Goal: Information Seeking & Learning: Check status

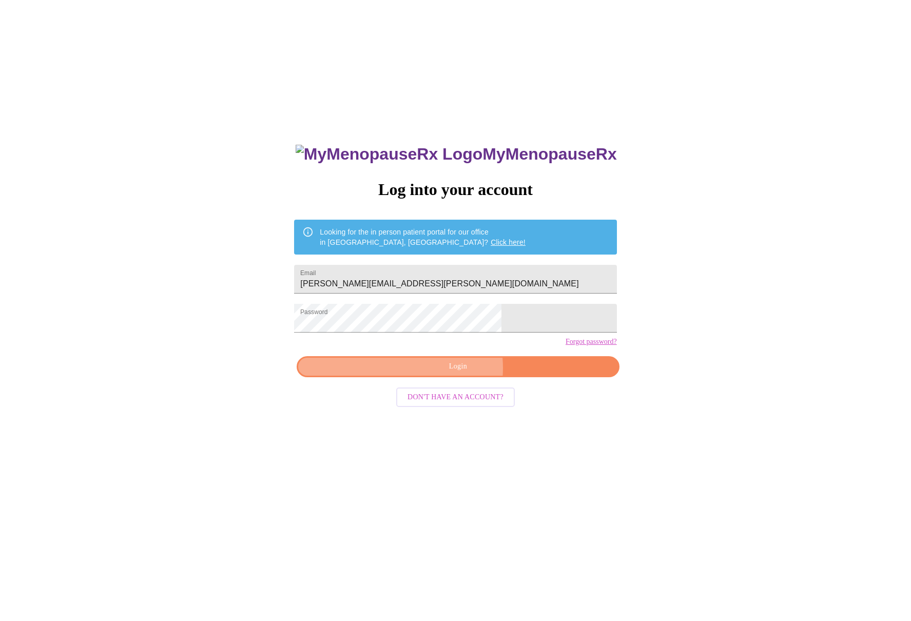
click at [442, 373] on span "Login" at bounding box center [457, 366] width 299 height 13
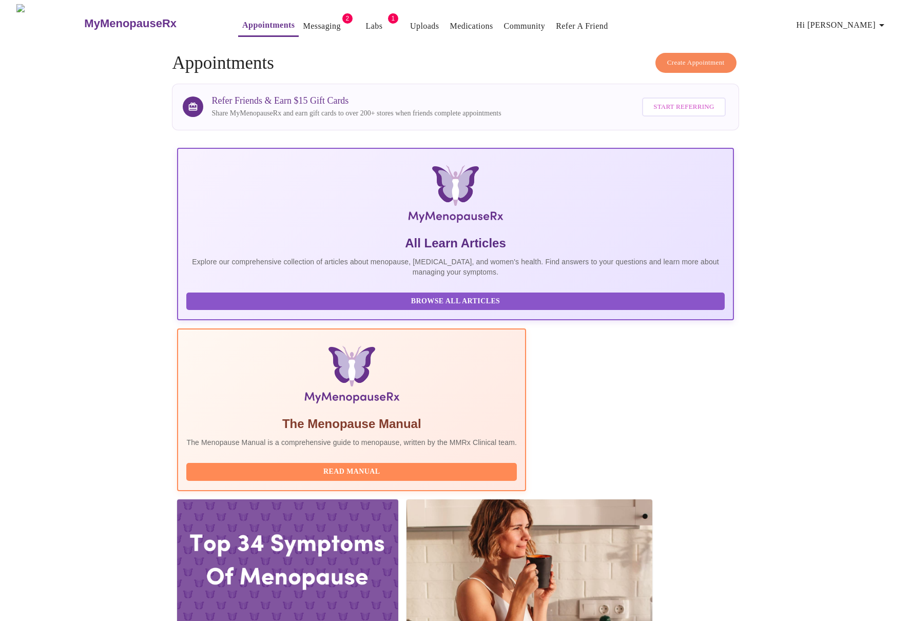
click at [303, 23] on link "Messaging" at bounding box center [321, 26] width 37 height 14
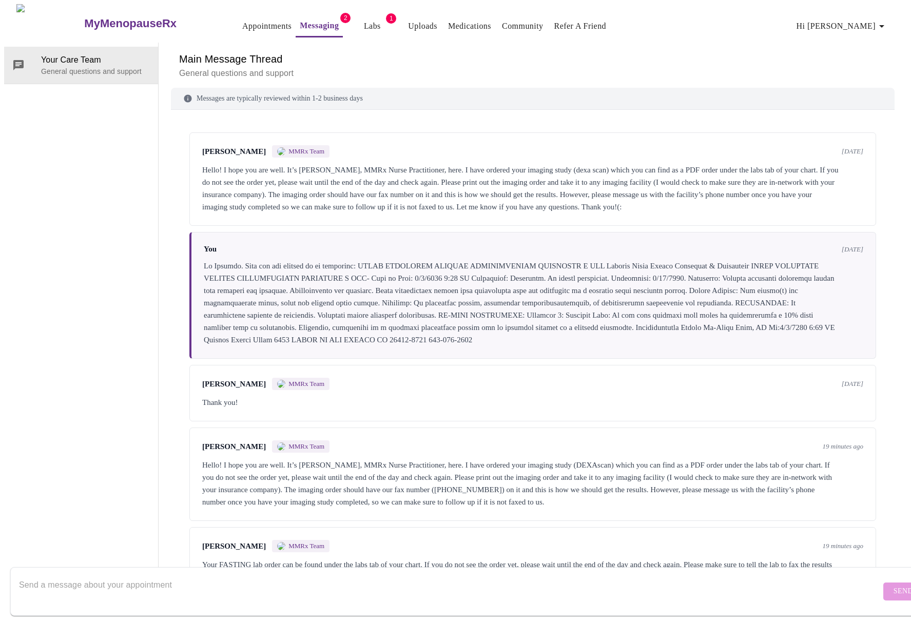
scroll to position [27, 0]
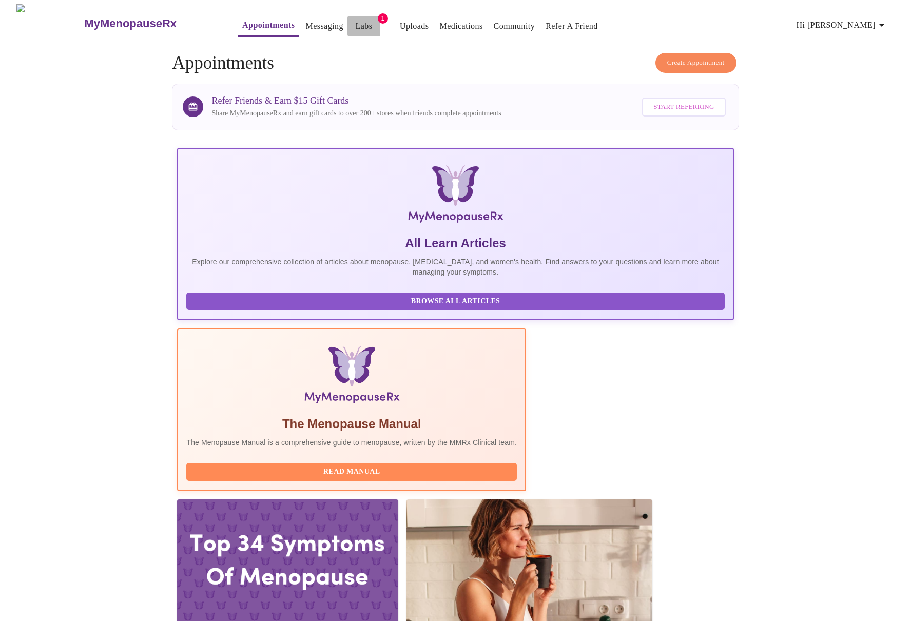
click at [355, 19] on link "Labs" at bounding box center [363, 26] width 17 height 14
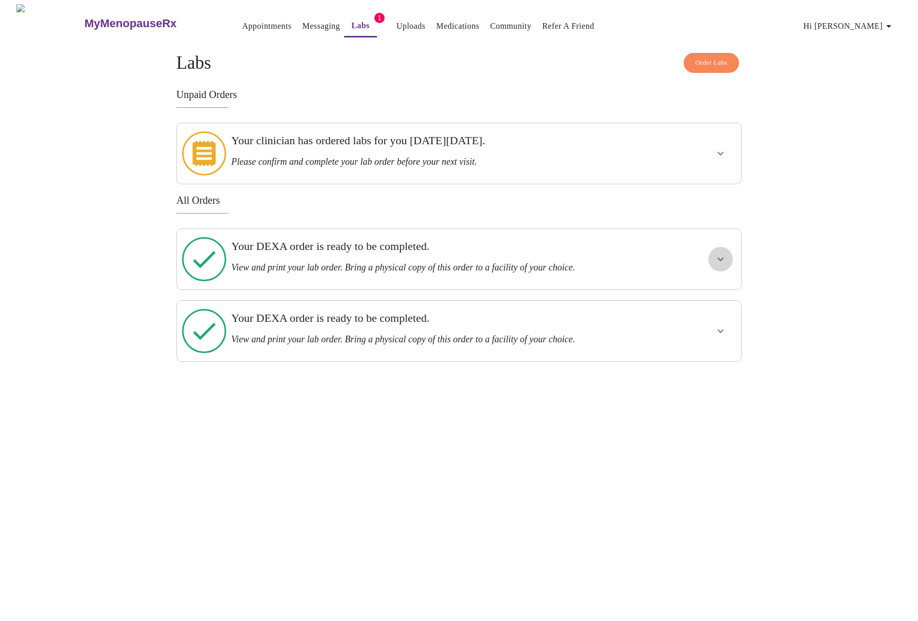
click at [723, 253] on icon "show more" at bounding box center [721, 259] width 12 height 12
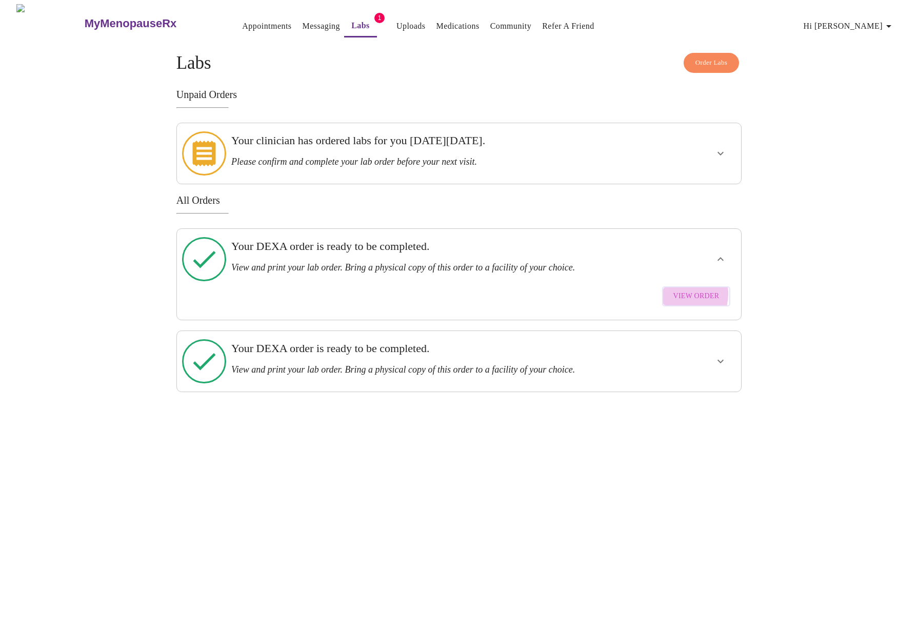
click at [679, 290] on span "View Order" at bounding box center [697, 296] width 46 height 13
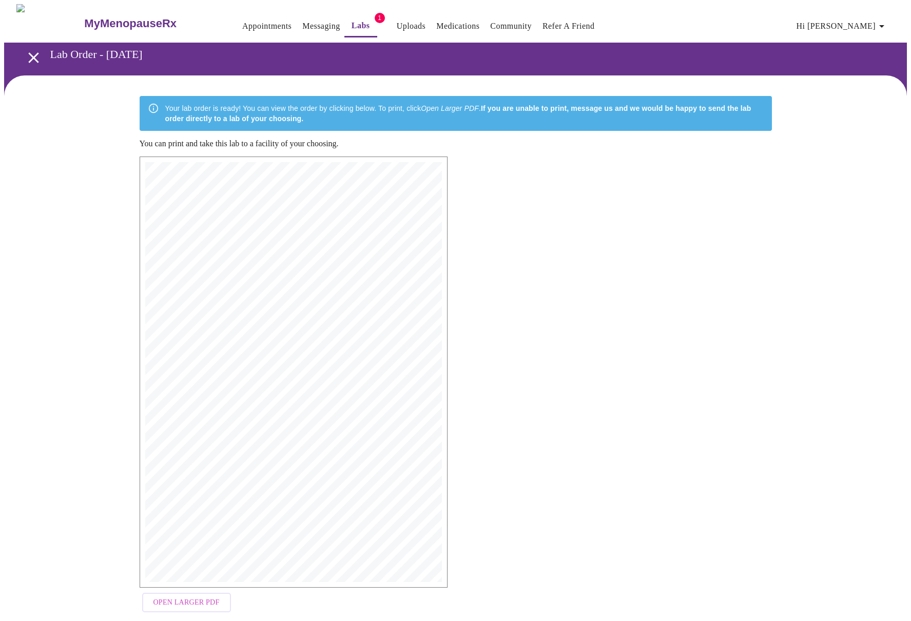
drag, startPoint x: 368, startPoint y: 275, endPoint x: 543, endPoint y: 261, distance: 175.0
click at [543, 261] on div "MyMenopauseRx | [DATE] 3:10 PM MyMenopauseRx | 1 of 1 MyMenopauseRx [STREET_ADD…" at bounding box center [455, 386] width 649 height 477
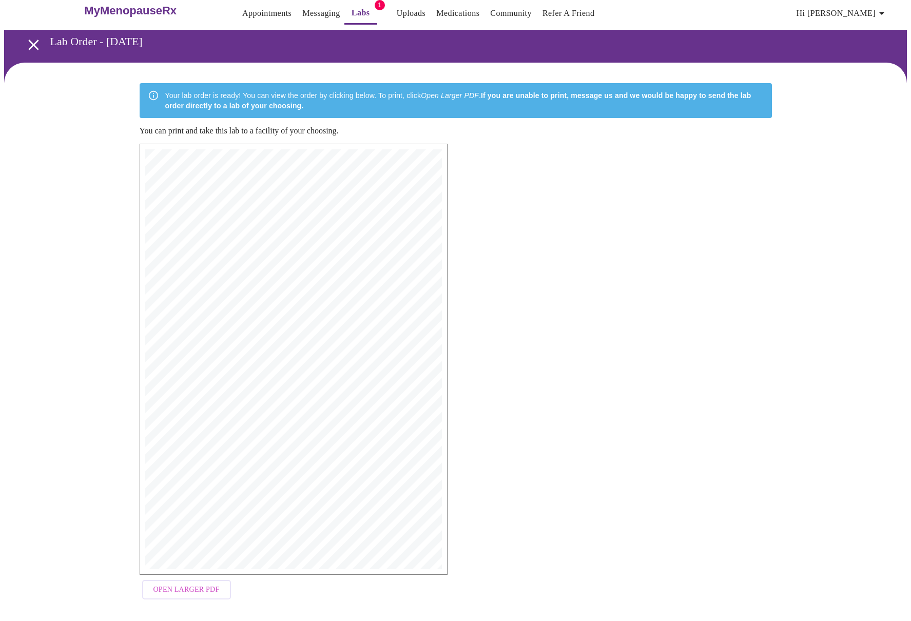
click at [202, 583] on span "Open Larger PDF" at bounding box center [186, 589] width 66 height 13
click at [79, 130] on div "Your lab order is ready! You can view the order by clicking below. To print, cl…" at bounding box center [455, 344] width 903 height 562
click at [30, 38] on icon "open drawer" at bounding box center [34, 45] width 18 height 18
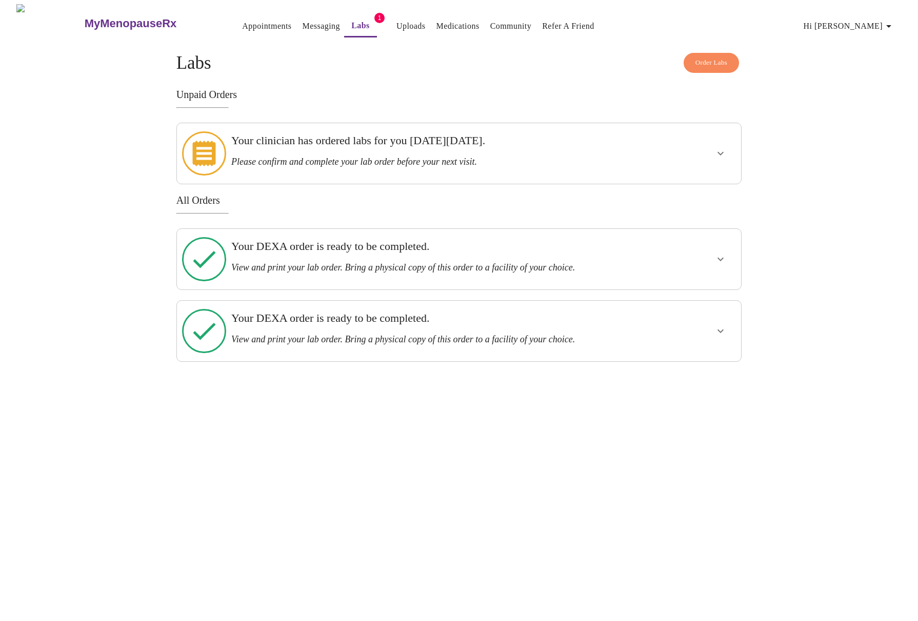
click at [315, 311] on h3 "Your DEXA order is ready to be completed." at bounding box center [431, 317] width 401 height 13
click at [716, 325] on icon "show more" at bounding box center [721, 331] width 12 height 12
click at [691, 362] on span "View Order" at bounding box center [697, 368] width 46 height 13
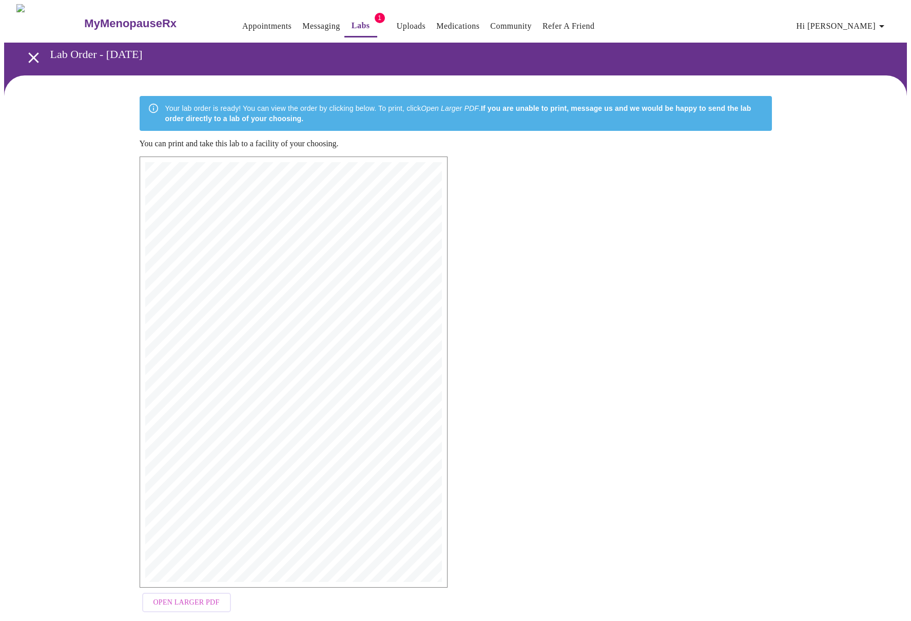
click at [179, 596] on span "Open Larger PDF" at bounding box center [186, 602] width 66 height 13
click at [302, 19] on link "Messaging" at bounding box center [320, 26] width 37 height 14
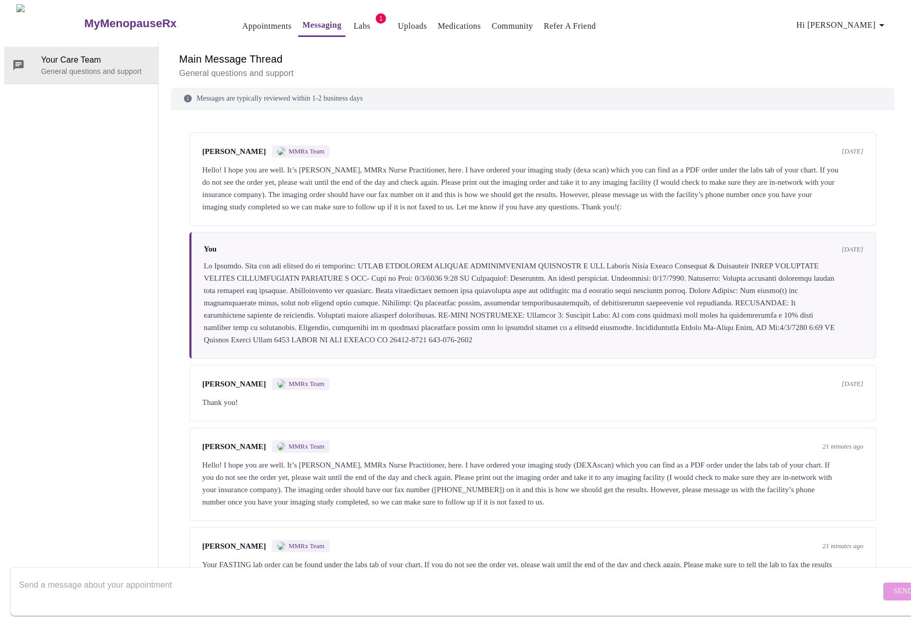
scroll to position [27, 0]
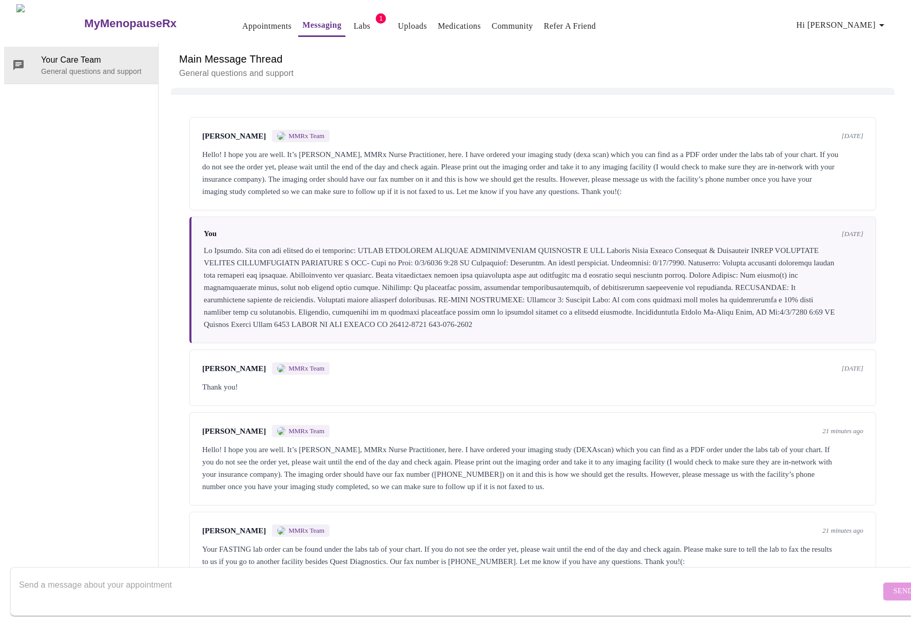
click at [281, 575] on textarea "Send a message about your appointment" at bounding box center [449, 591] width 861 height 33
type textarea "Thank you, [PERSON_NAME]. It appears that both orders are for a DEXA scan. I do…"
click at [883, 582] on button "Send" at bounding box center [903, 591] width 40 height 18
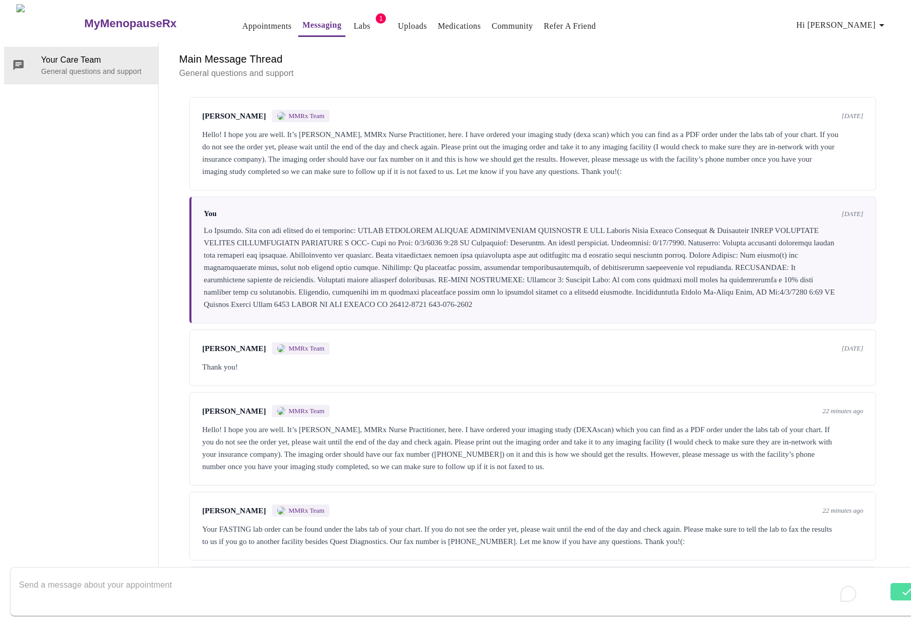
scroll to position [0, 0]
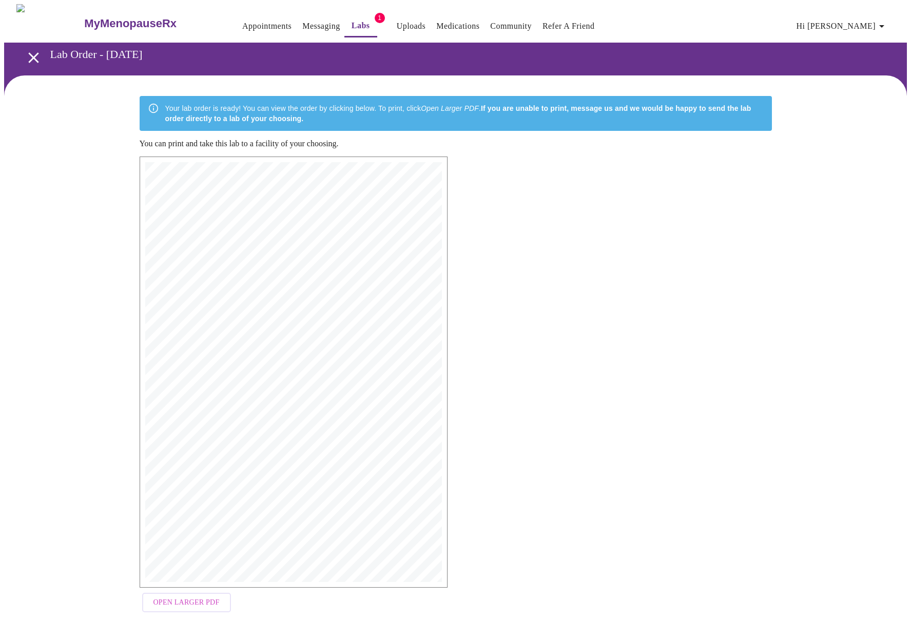
click at [351, 20] on link "Labs" at bounding box center [360, 25] width 18 height 14
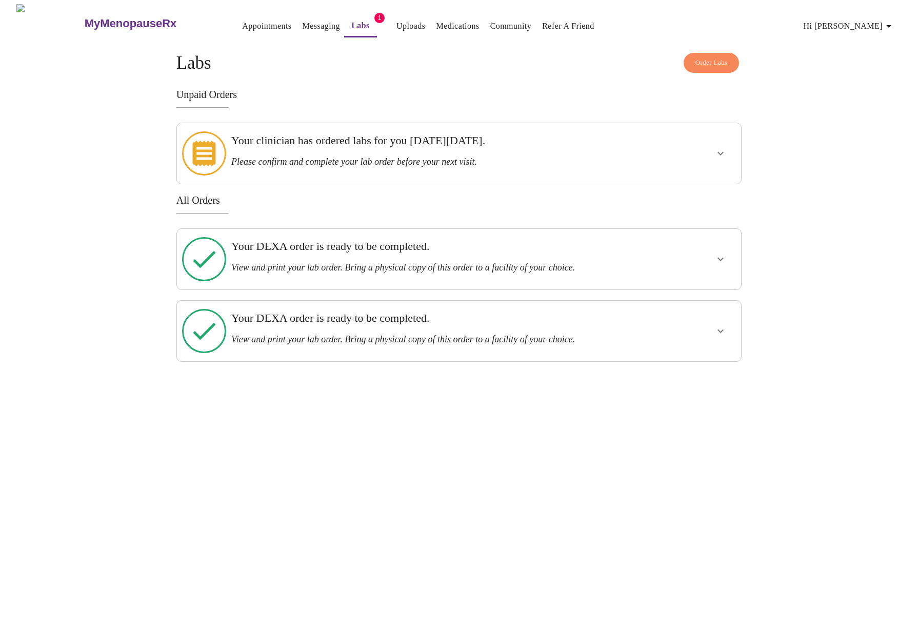
click at [303, 22] on link "Messaging" at bounding box center [321, 26] width 37 height 14
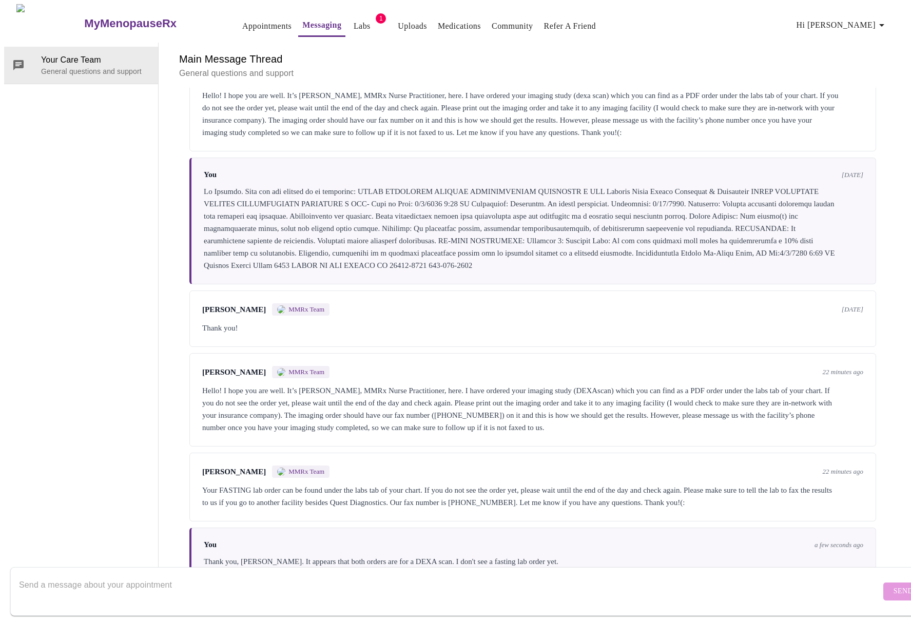
scroll to position [89, 0]
click at [215, 575] on textarea "Send a message about your appointment" at bounding box center [449, 591] width 861 height 33
type textarea "Oops! Nevermind, I see it now. :)"
click at [893, 585] on span "Send" at bounding box center [902, 591] width 19 height 13
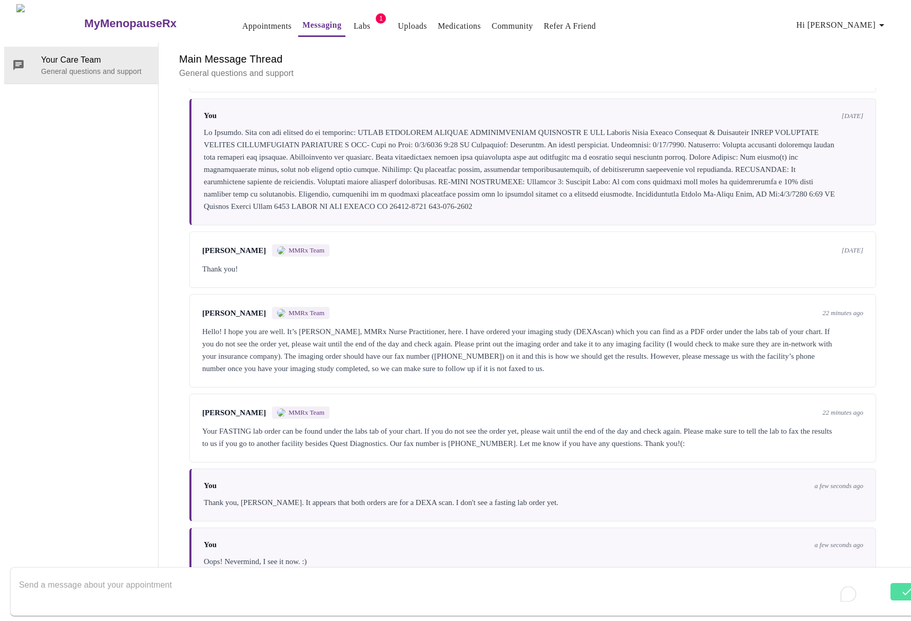
scroll to position [151, 0]
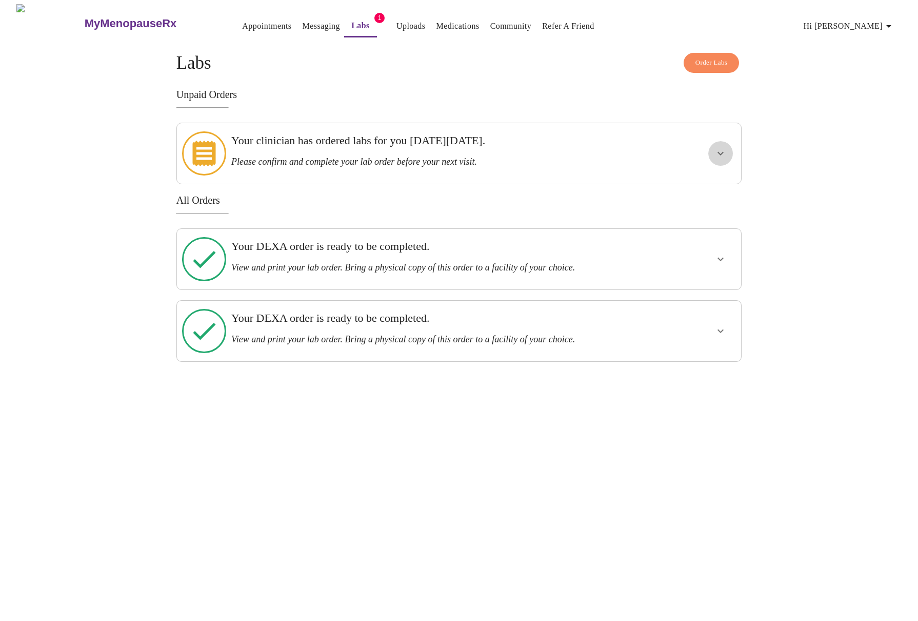
click at [722, 149] on icon "show more" at bounding box center [721, 153] width 12 height 12
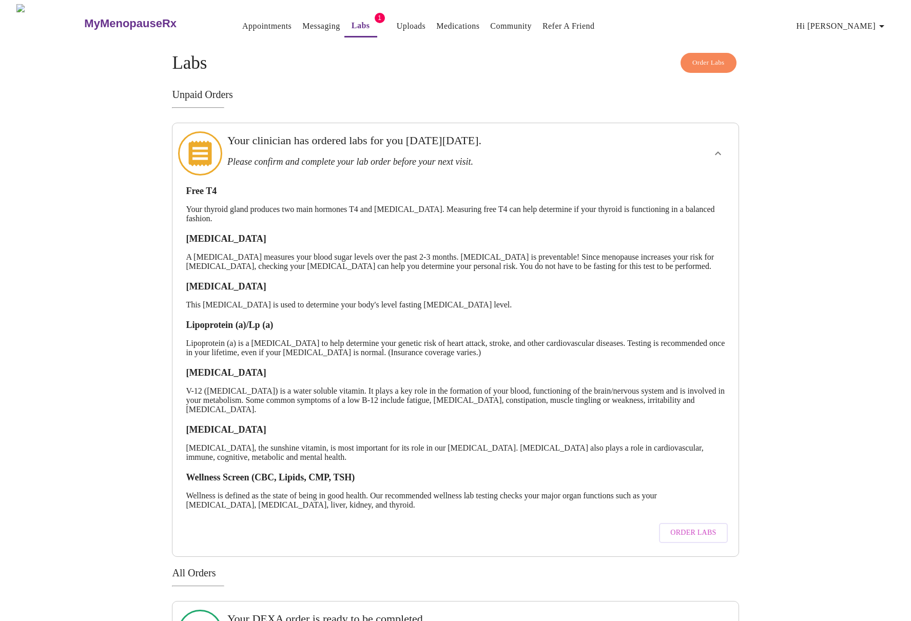
click at [683, 537] on span "Order Labs" at bounding box center [693, 532] width 46 height 13
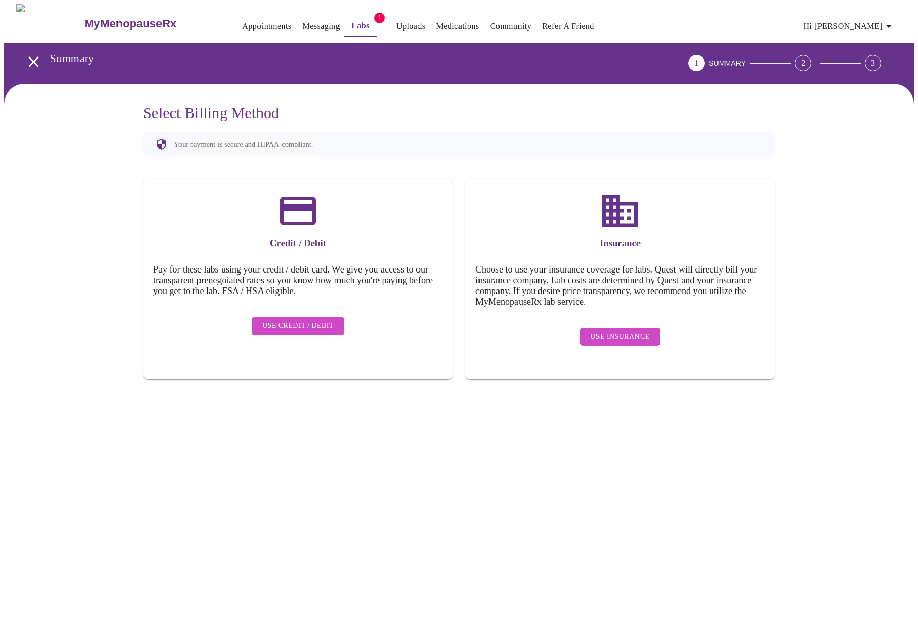
click at [594, 330] on span "Use Insurance" at bounding box center [620, 336] width 59 height 13
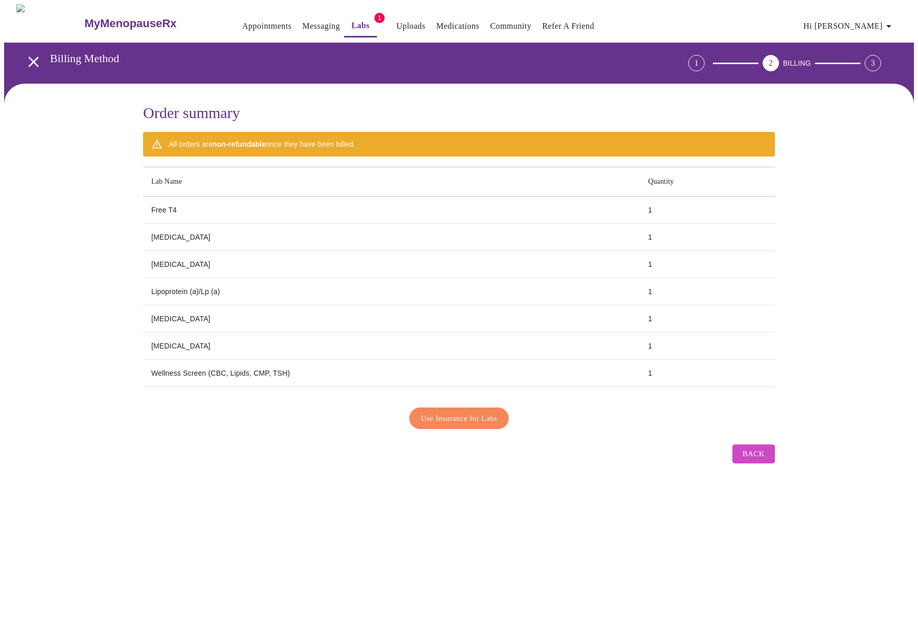
click at [439, 418] on span "Use Insurance for Labs" at bounding box center [459, 417] width 76 height 13
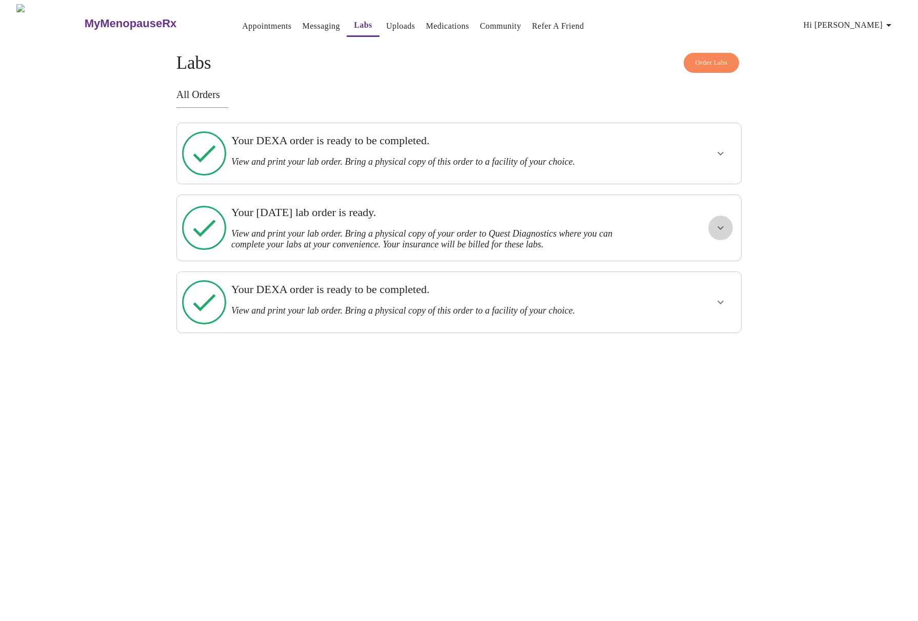
click at [717, 222] on icon "show more" at bounding box center [721, 228] width 12 height 12
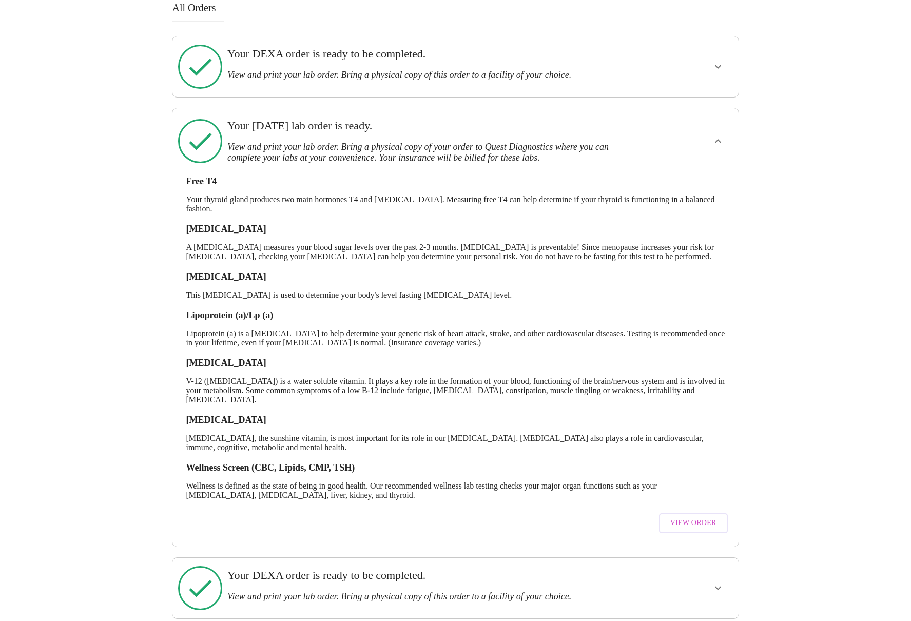
scroll to position [94, 0]
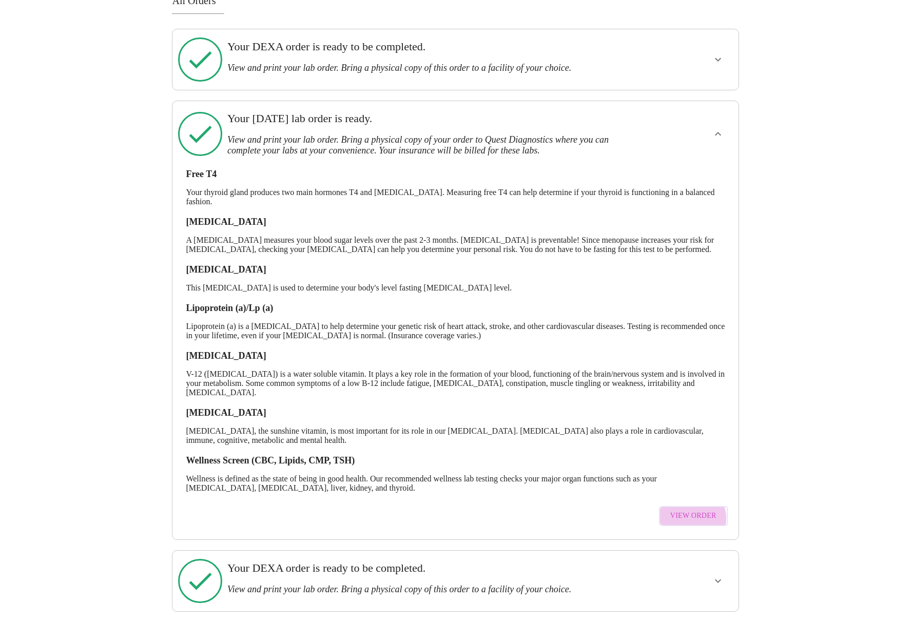
click at [692, 519] on span "View Order" at bounding box center [693, 515] width 46 height 13
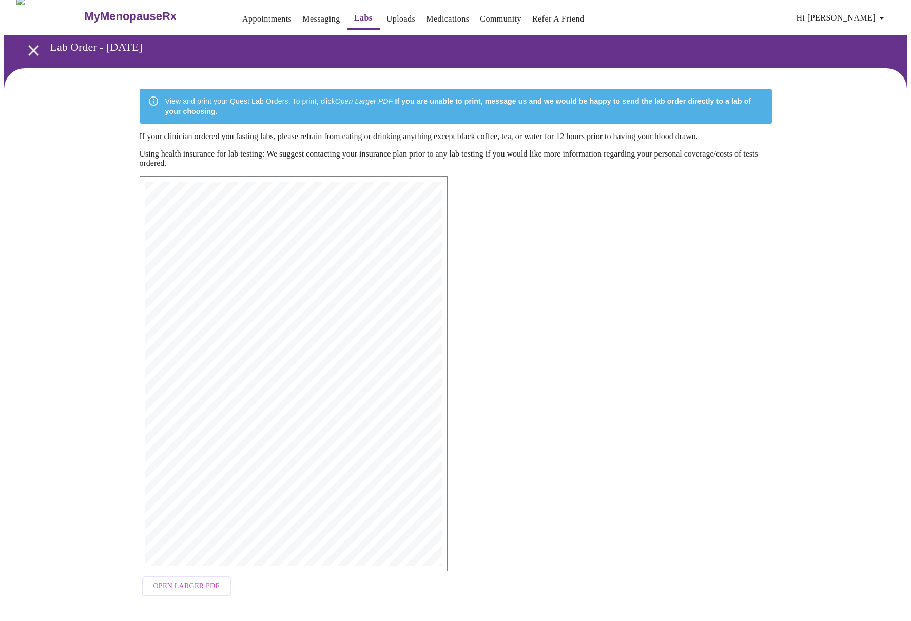
scroll to position [10, 0]
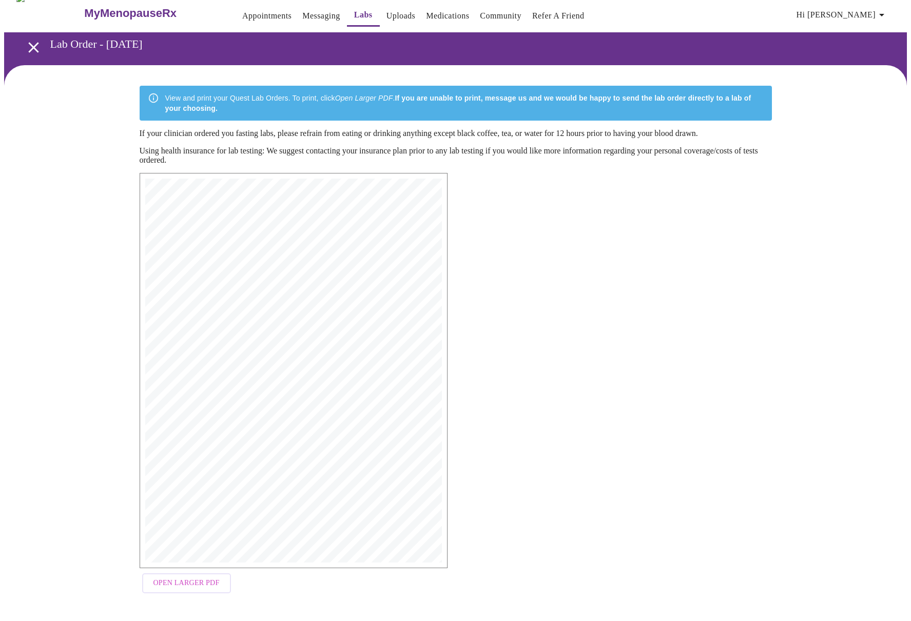
click at [198, 586] on span "Open Larger PDF" at bounding box center [186, 583] width 66 height 13
